Goal: Information Seeking & Learning: Learn about a topic

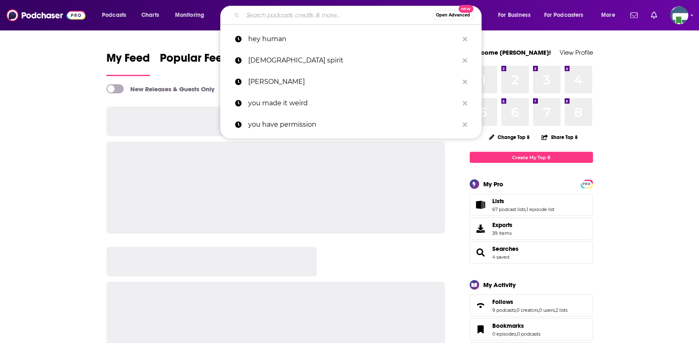
click at [280, 16] on input "Search podcasts, credits, & more..." at bounding box center [337, 15] width 189 height 13
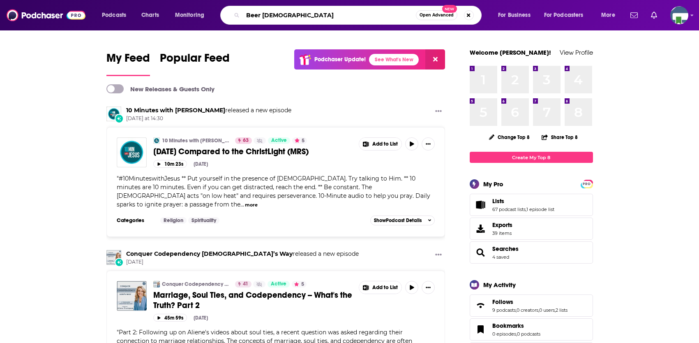
type input "Beer [DEMOGRAPHIC_DATA]"
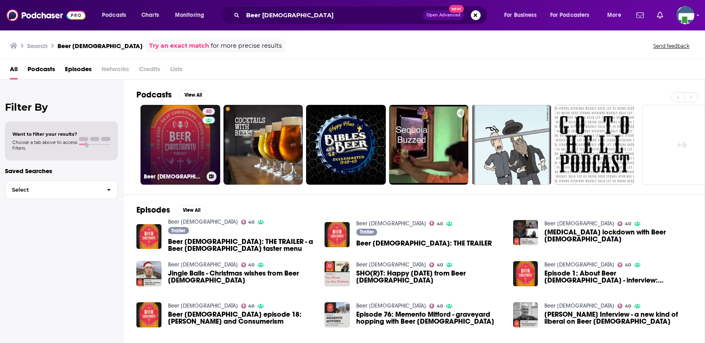
click at [196, 137] on link "40 Beer [DEMOGRAPHIC_DATA]" at bounding box center [181, 145] width 80 height 80
